Goal: Information Seeking & Learning: Find specific fact

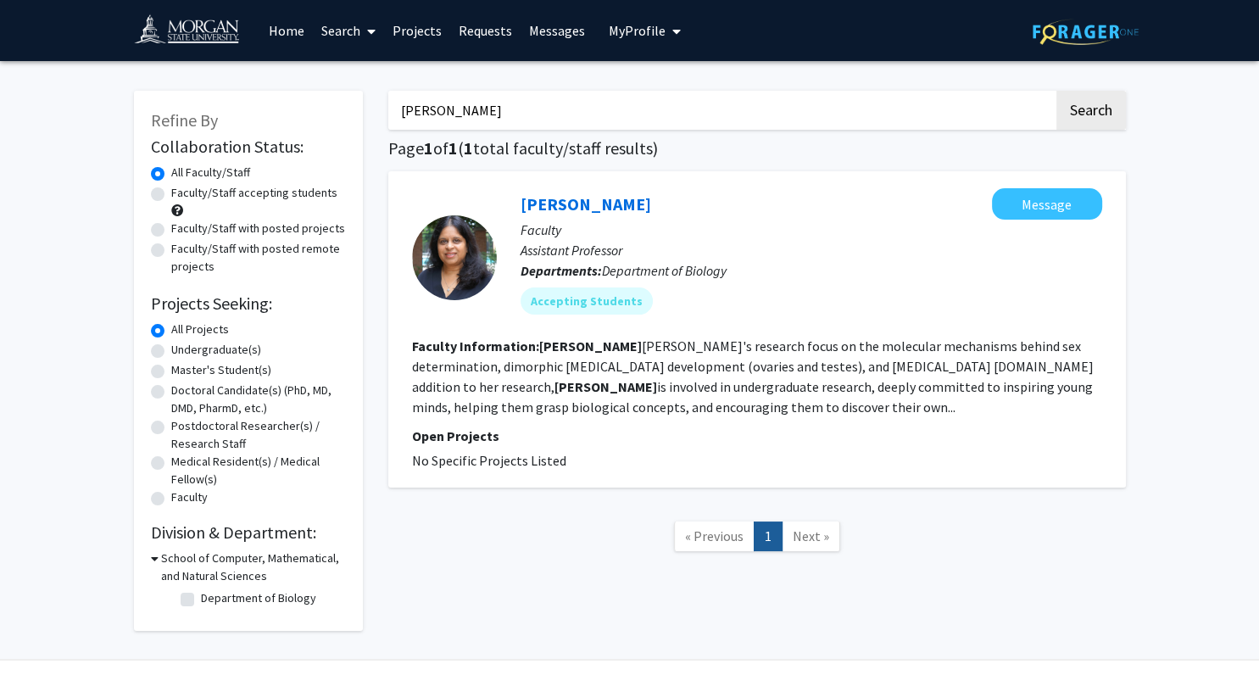
click at [420, 110] on input "[PERSON_NAME]" at bounding box center [720, 110] width 665 height 39
click at [1056, 91] on button "Search" at bounding box center [1091, 110] width 70 height 39
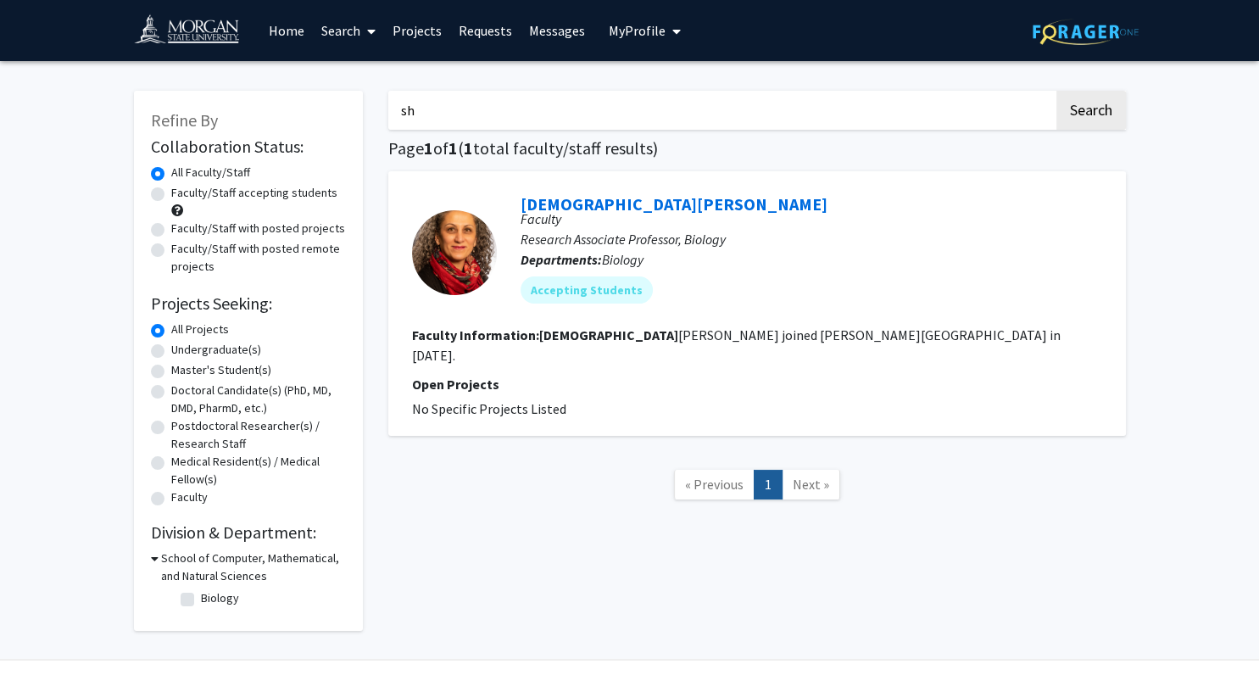
type input "s"
click at [1056, 91] on button "Search" at bounding box center [1091, 110] width 70 height 39
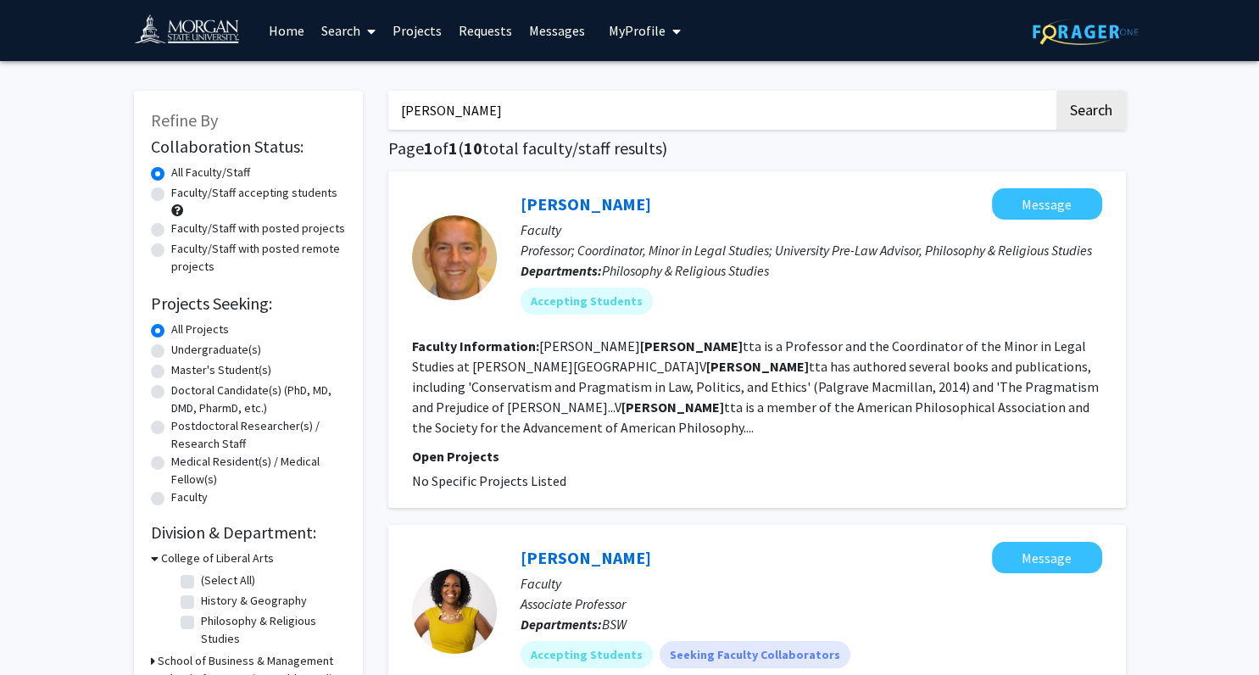
click at [402, 96] on input "[PERSON_NAME]" at bounding box center [720, 110] width 665 height 39
click at [1056, 91] on button "Search" at bounding box center [1091, 110] width 70 height 39
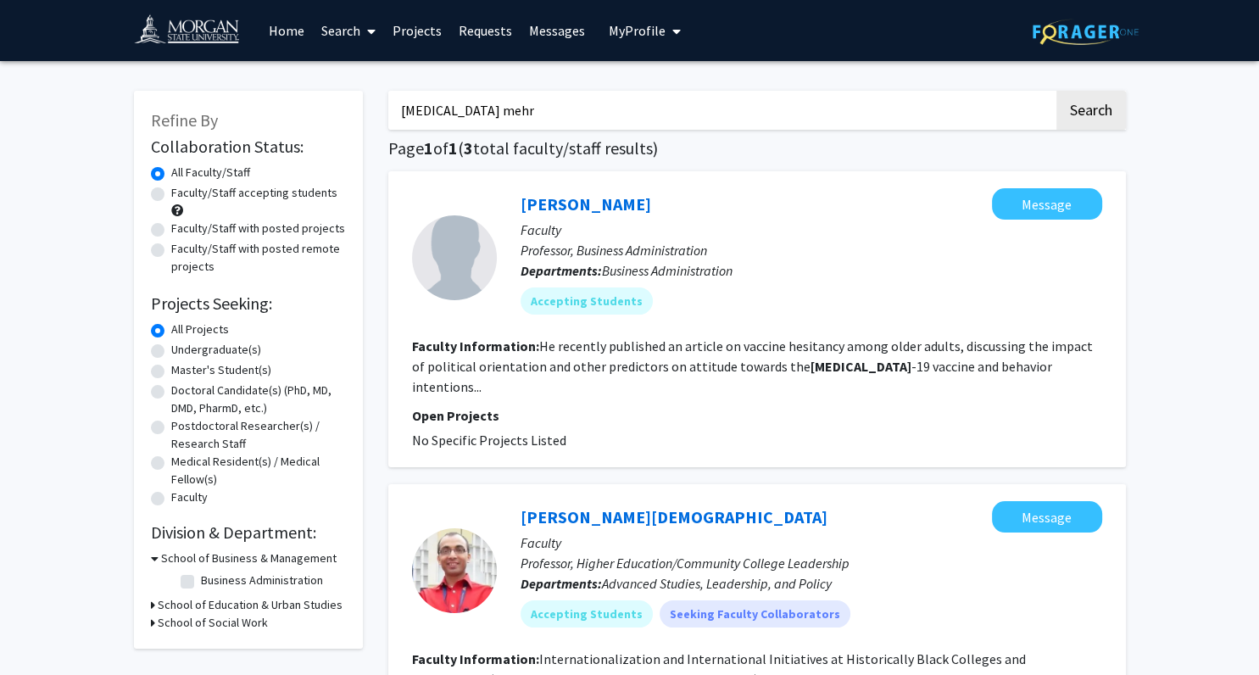
type input "[MEDICAL_DATA] mehr"
click at [1056, 91] on button "Search" at bounding box center [1091, 110] width 70 height 39
